Goal: Information Seeking & Learning: Learn about a topic

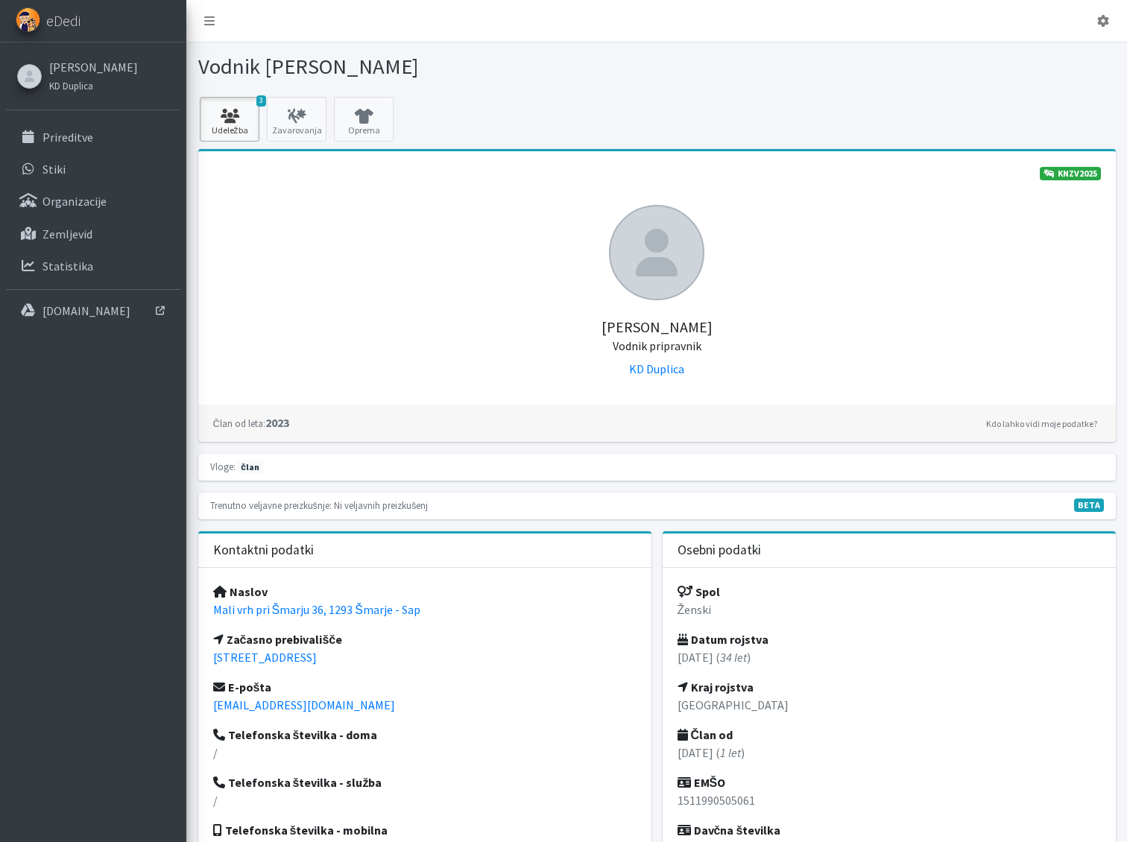
click at [238, 118] on icon at bounding box center [229, 116] width 51 height 15
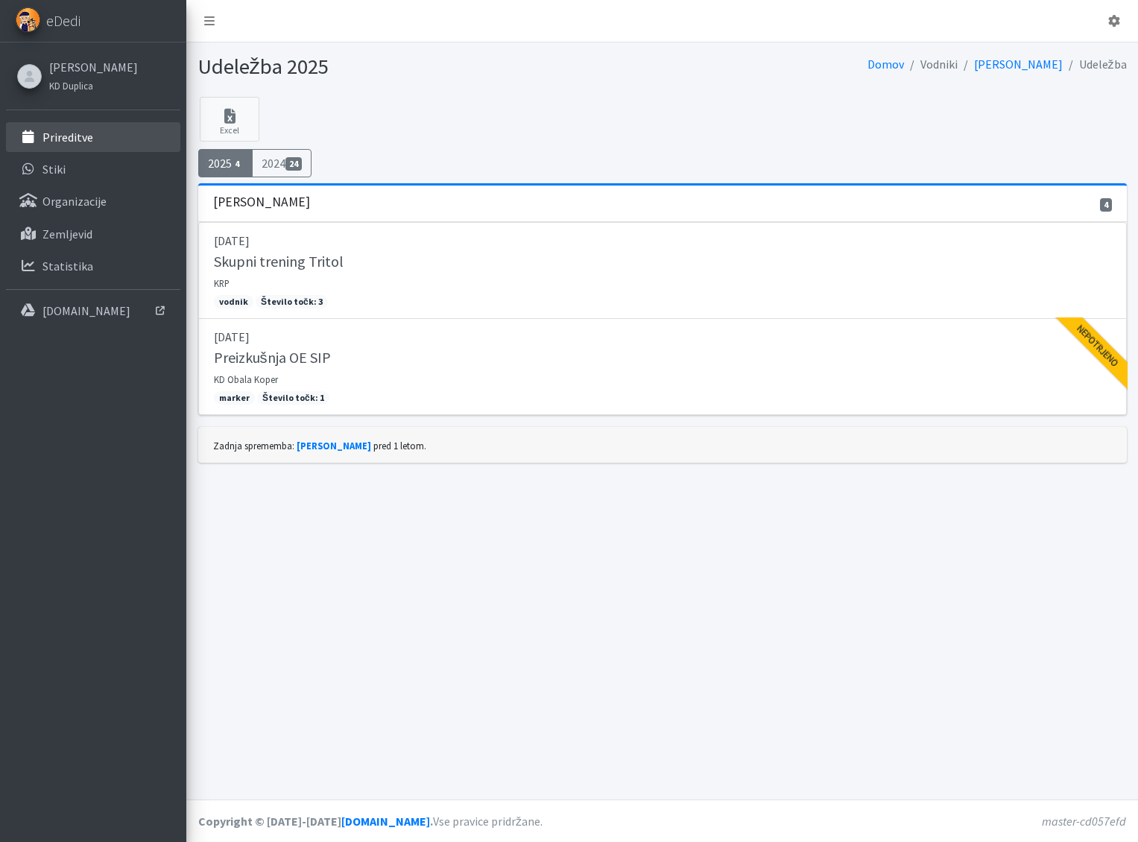
click at [87, 150] on link "Prireditve" at bounding box center [93, 137] width 174 height 30
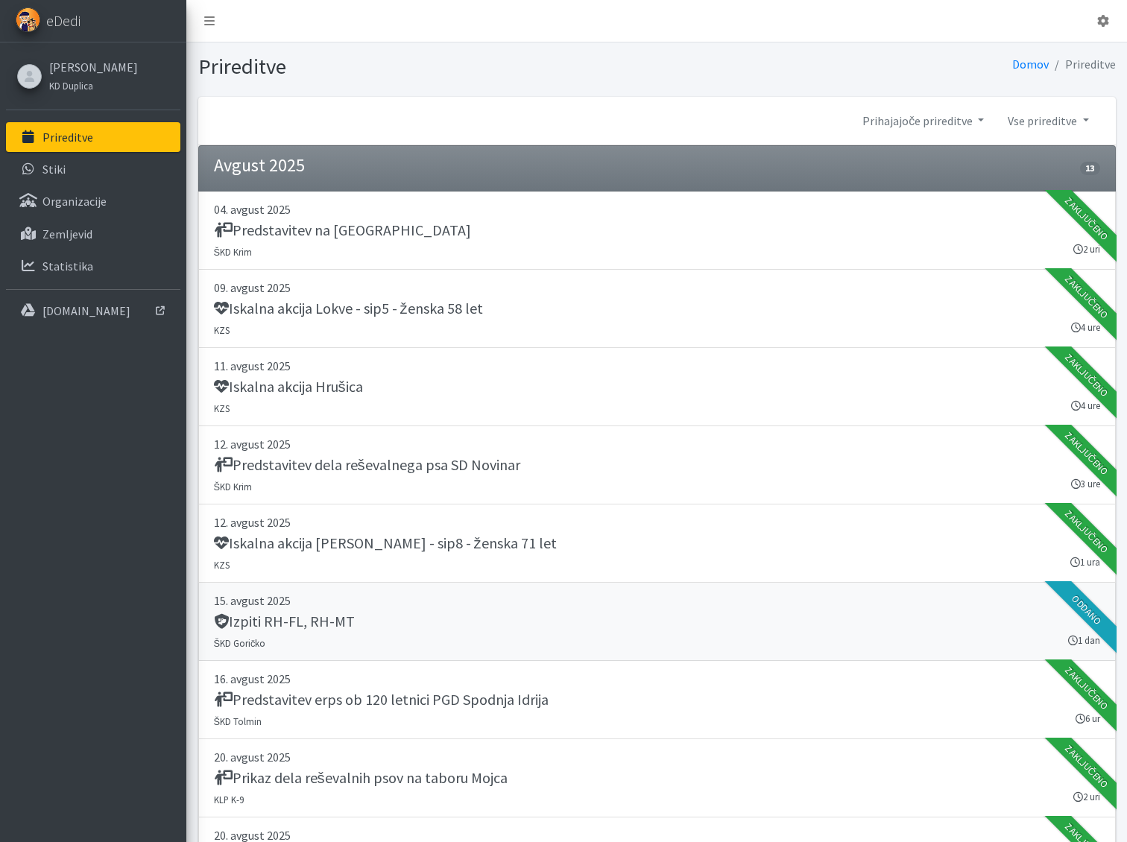
click at [502, 606] on p "15. avgust 2025" at bounding box center [657, 601] width 886 height 18
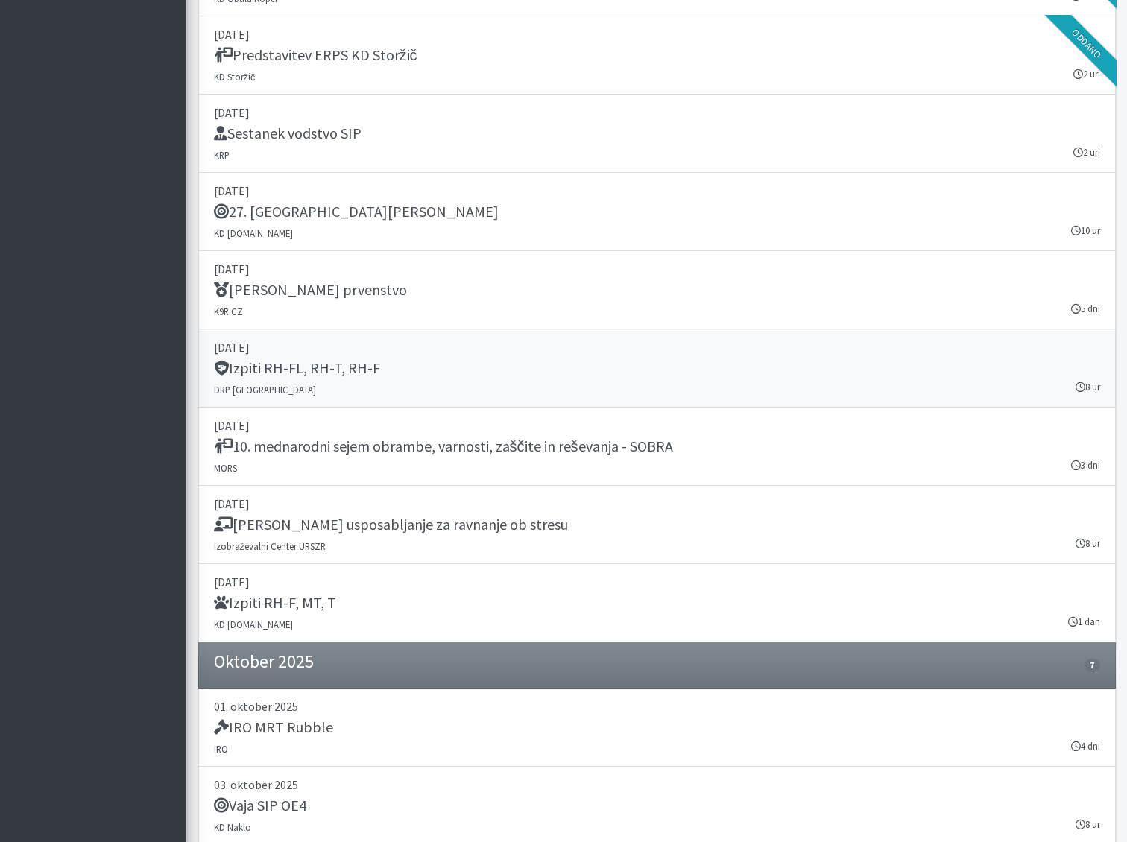
scroll to position [1787, 0]
click at [460, 364] on div "Izpiti RH-FL, RH-T, RH-F" at bounding box center [657, 368] width 886 height 21
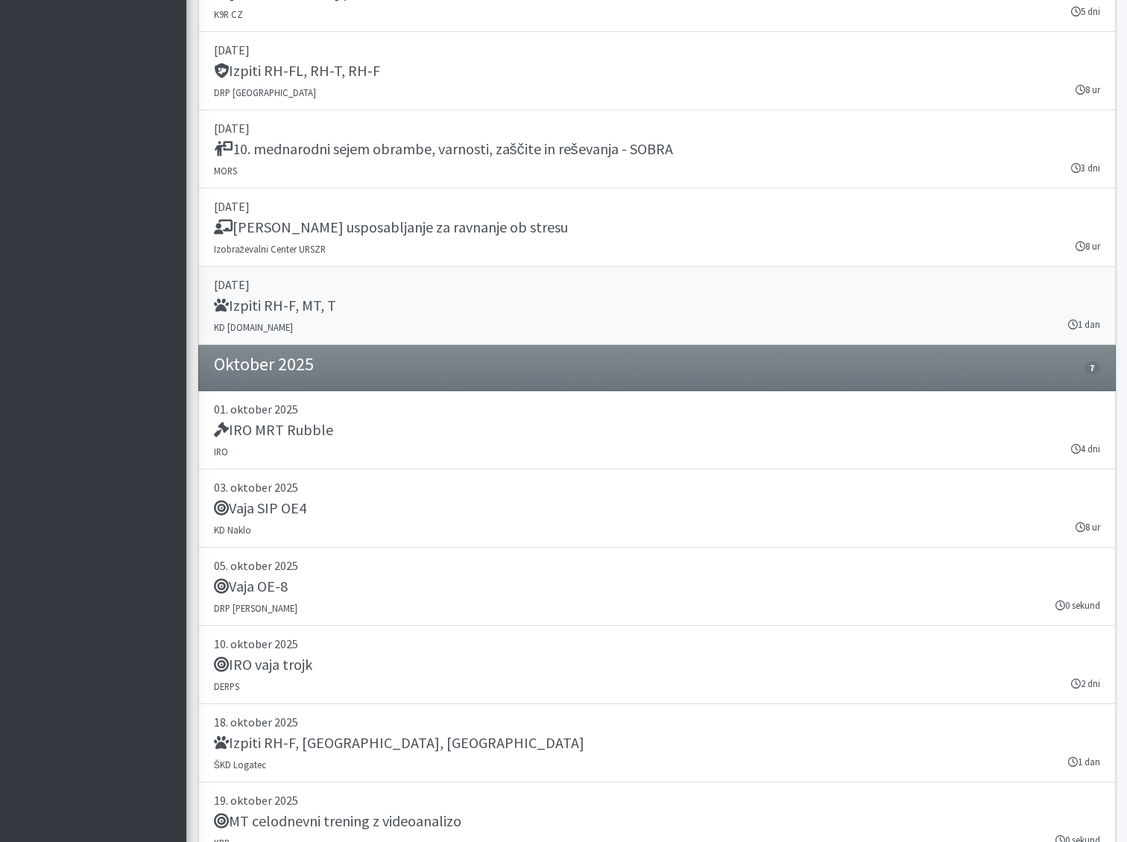
scroll to position [2084, 0]
click at [474, 317] on link "27. september 2025 Izpiti RH-F, MT, T KD SAR.SI 1 dan" at bounding box center [656, 305] width 917 height 78
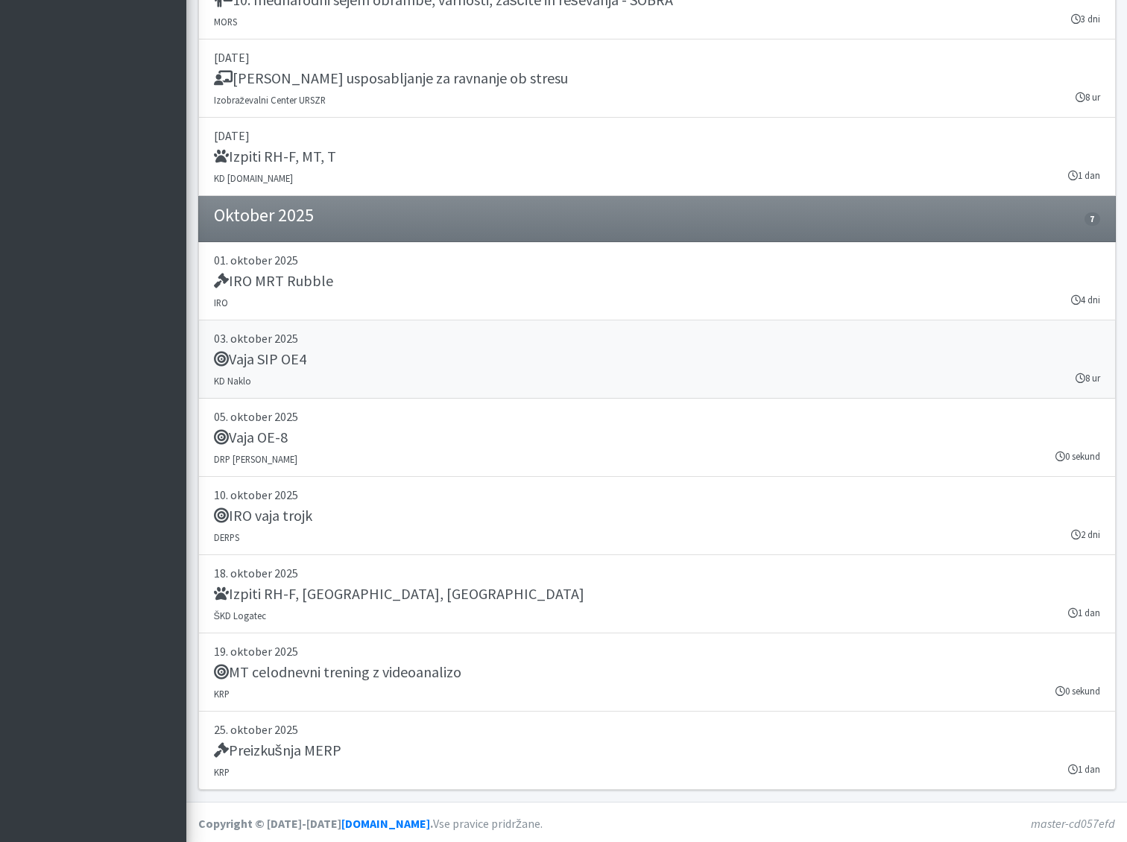
scroll to position [2233, 0]
click at [630, 596] on div "Izpiti RH-F, FL, MT" at bounding box center [657, 594] width 886 height 21
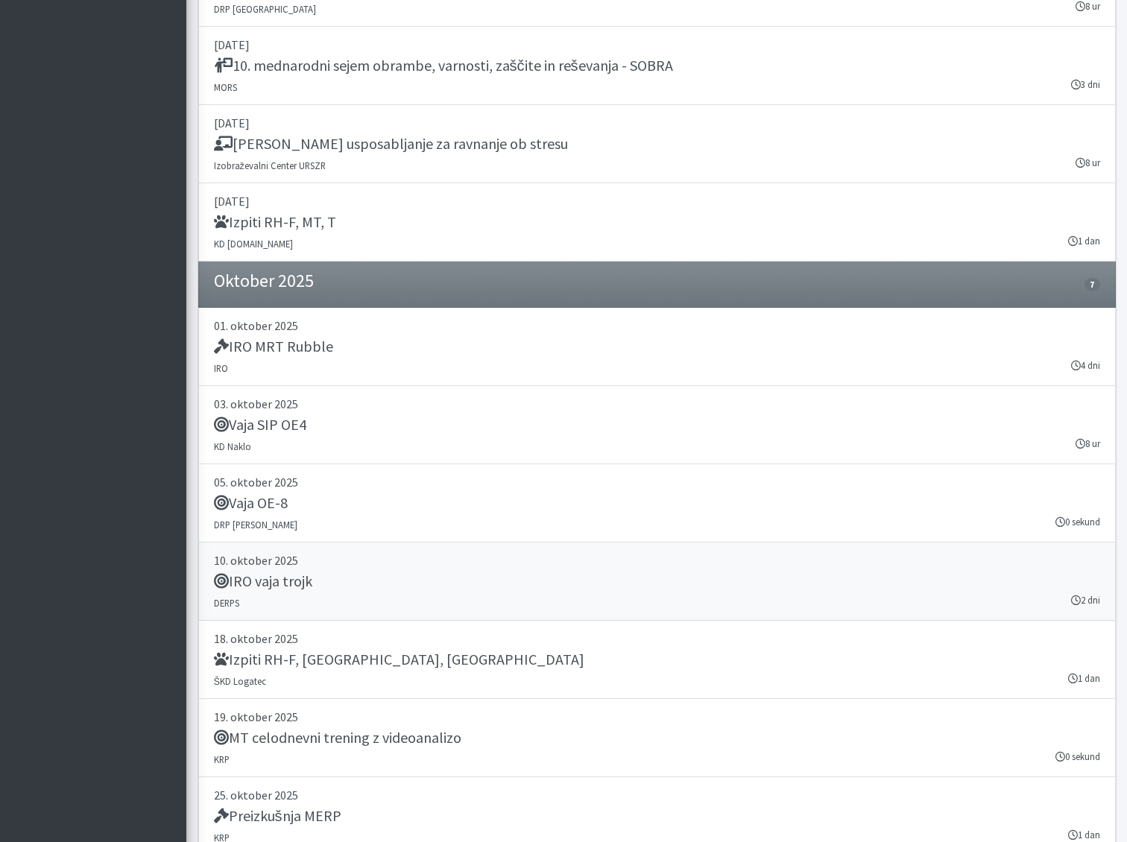
scroll to position [2166, 0]
click at [522, 571] on link "10. oktober 2025 IRO vaja trojk DERPS 2 dni" at bounding box center [656, 582] width 917 height 78
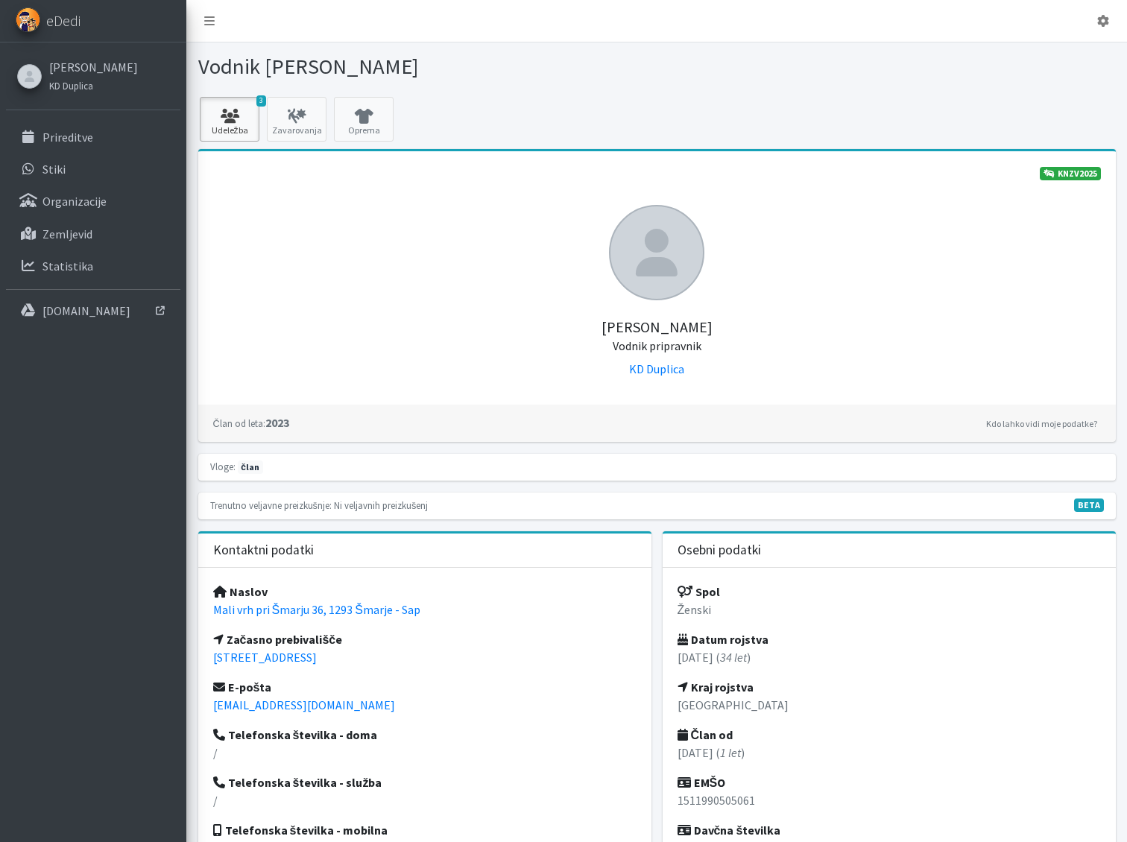
drag, startPoint x: 0, startPoint y: 0, endPoint x: 235, endPoint y: 139, distance: 272.5
click at [235, 139] on link "3 Udeležba" at bounding box center [230, 119] width 60 height 45
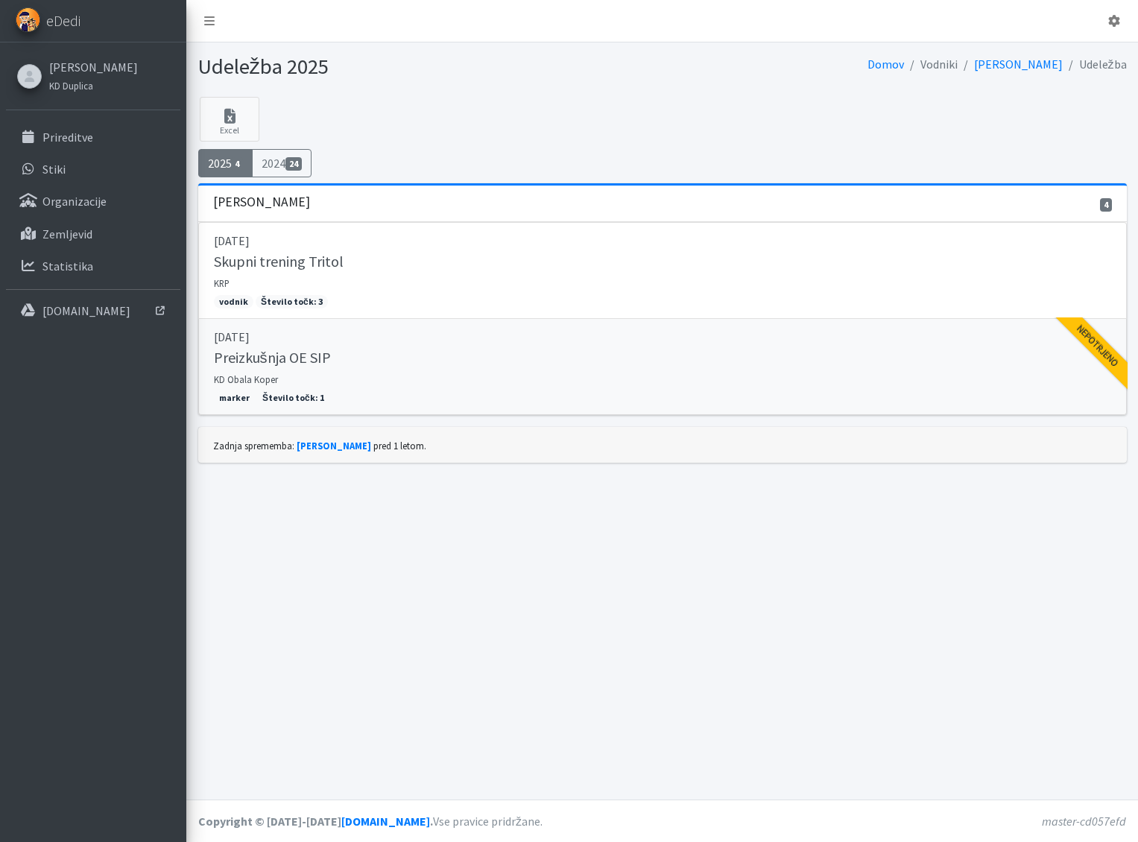
click at [515, 364] on div "Preizkušnja OE SIP" at bounding box center [662, 359] width 897 height 21
click at [473, 353] on div "Preizkušnja OE SIP" at bounding box center [662, 359] width 897 height 21
